Goal: Task Accomplishment & Management: Manage account settings

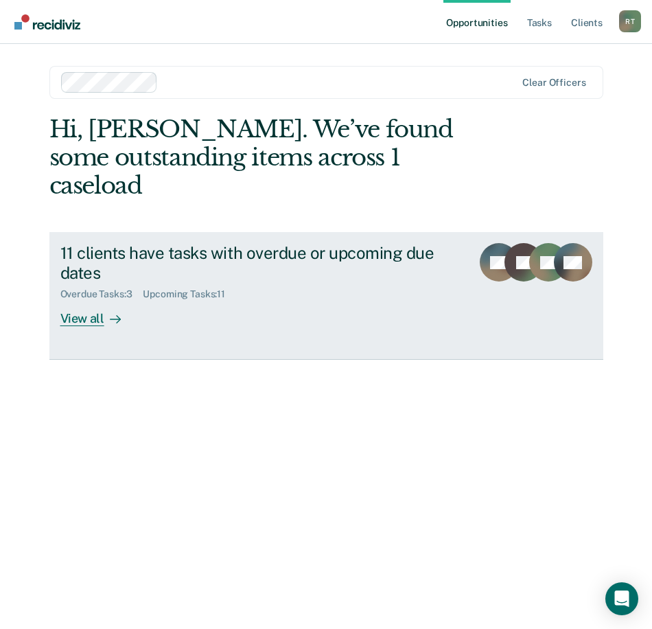
click at [231, 282] on div "11 clients have tasks with overdue or upcoming due dates Overdue Tasks : 3 Upco…" at bounding box center [276, 284] width 433 height 83
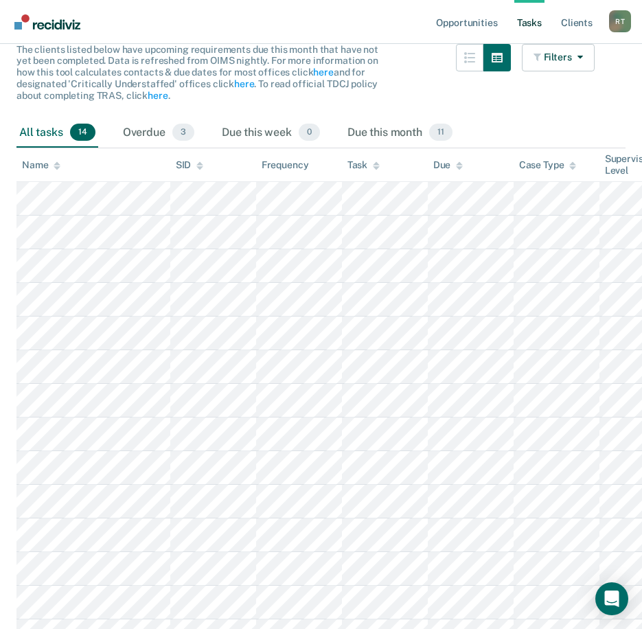
scroll to position [137, 0]
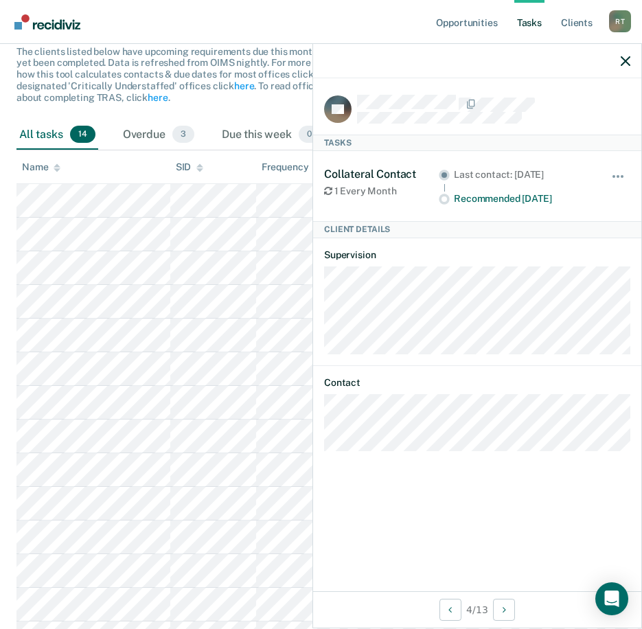
click at [188, 113] on div "The clients listed below have upcoming requirements due this month that have no…" at bounding box center [305, 83] width 578 height 74
click at [622, 60] on icon "button" at bounding box center [626, 61] width 10 height 10
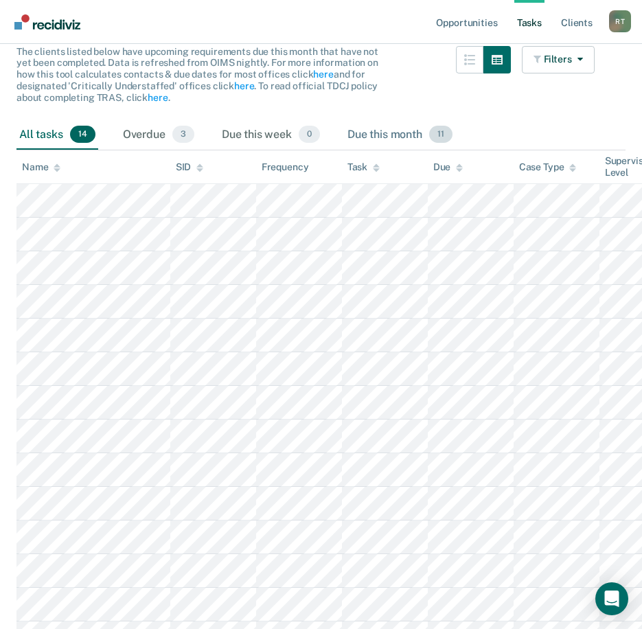
click at [370, 135] on div "Due this month 11" at bounding box center [400, 135] width 111 height 30
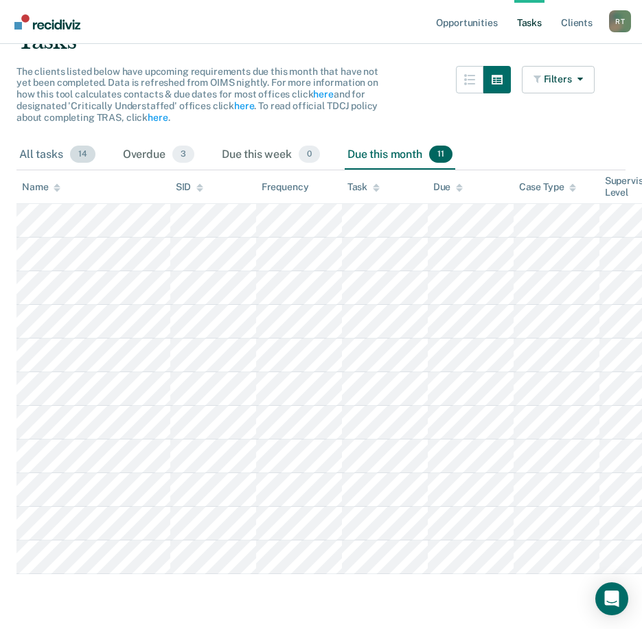
click at [40, 140] on div "All tasks 14" at bounding box center [57, 155] width 82 height 30
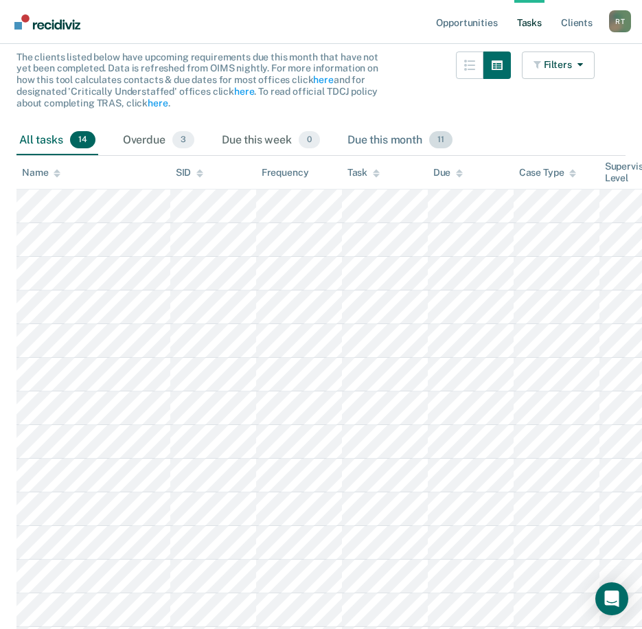
click at [402, 135] on div "Due this month 11" at bounding box center [400, 141] width 111 height 30
